Goal: Check status

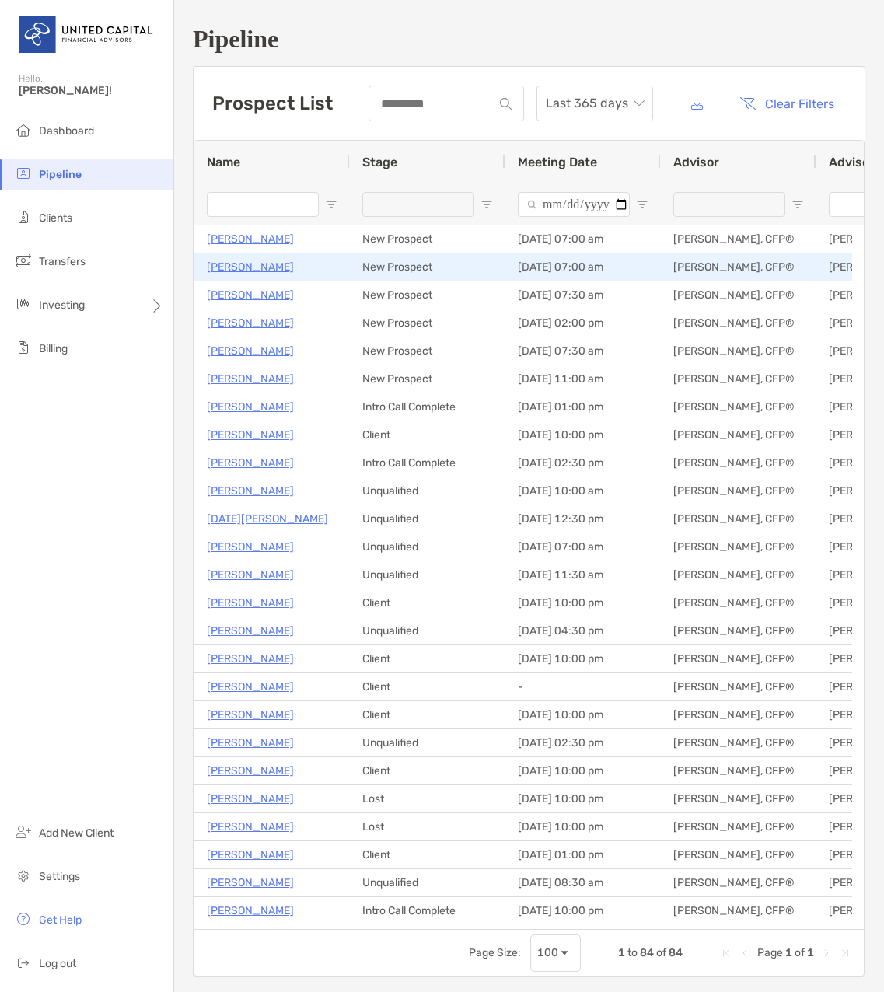
click at [240, 269] on p "[PERSON_NAME]" at bounding box center [250, 266] width 87 height 19
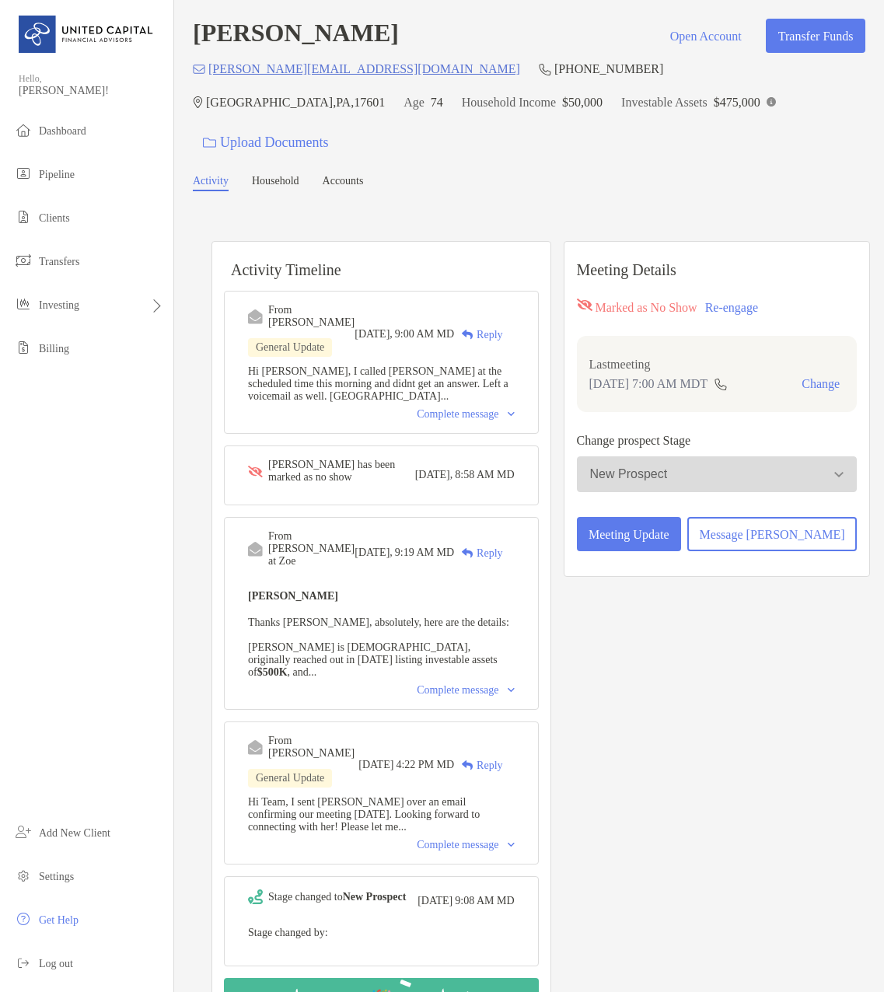
click at [500, 408] on div "Complete message" at bounding box center [465, 414] width 97 height 12
